Goal: Navigation & Orientation: Go to known website

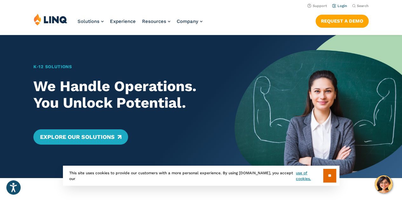
click at [342, 5] on link "Login" at bounding box center [339, 6] width 15 height 4
